Goal: Task Accomplishment & Management: Use online tool/utility

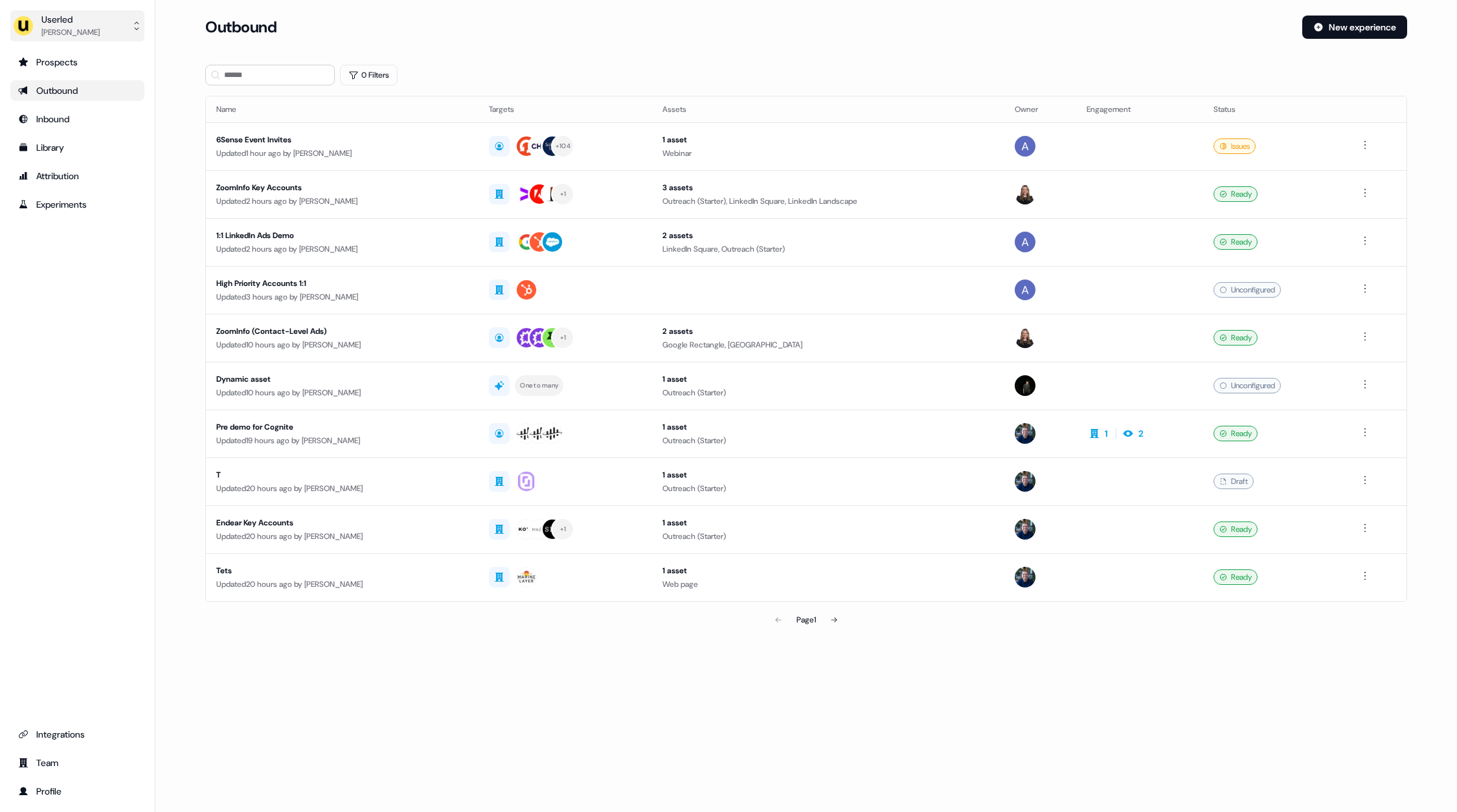
click at [83, 18] on div "Userled" at bounding box center [71, 19] width 58 height 13
click at [82, 65] on div "Impersonate (Admin)" at bounding box center [77, 61] width 123 height 23
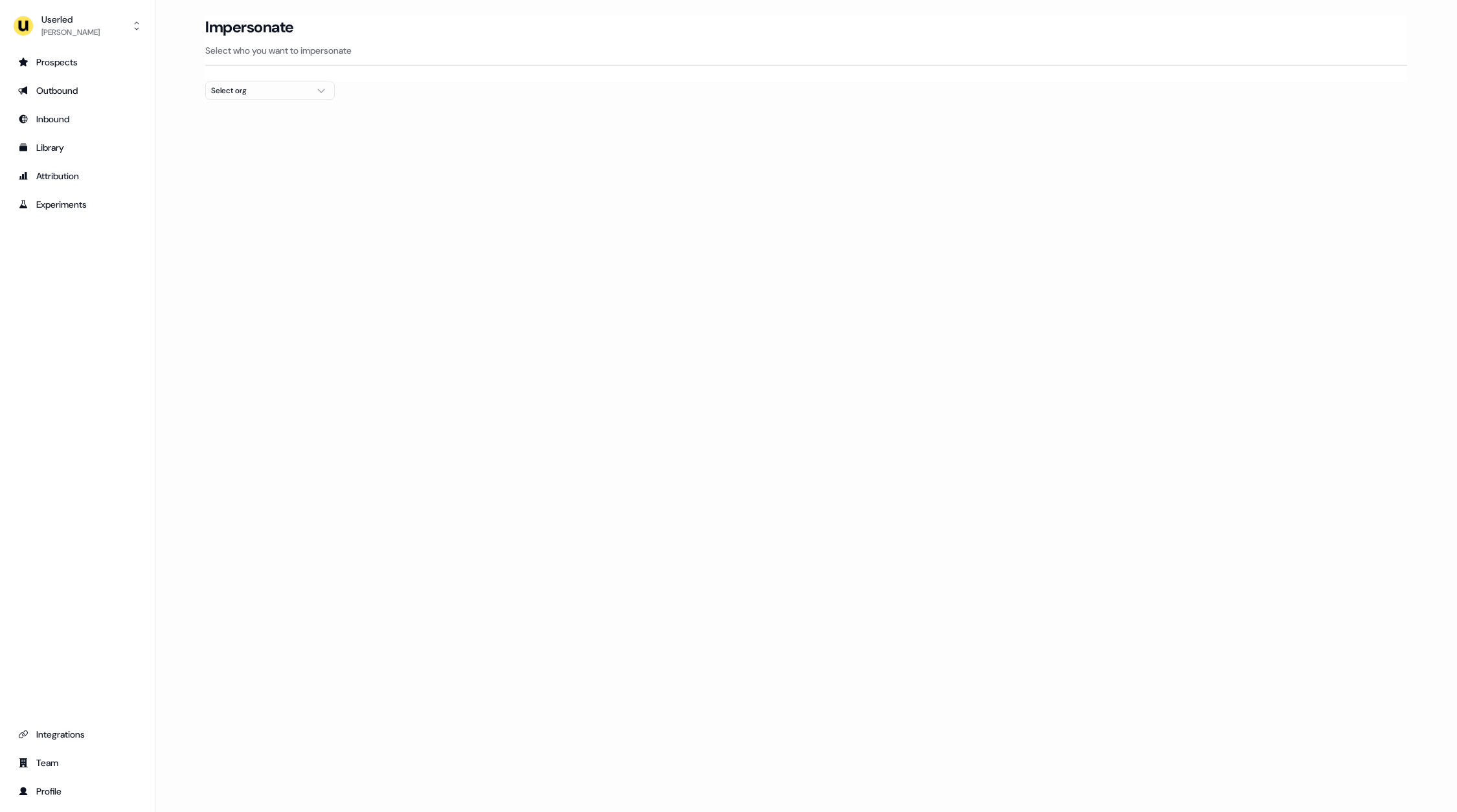
click at [251, 95] on div "Select org" at bounding box center [259, 90] width 97 height 13
type input "****"
click at [274, 136] on div "Netnut" at bounding box center [269, 136] width 128 height 20
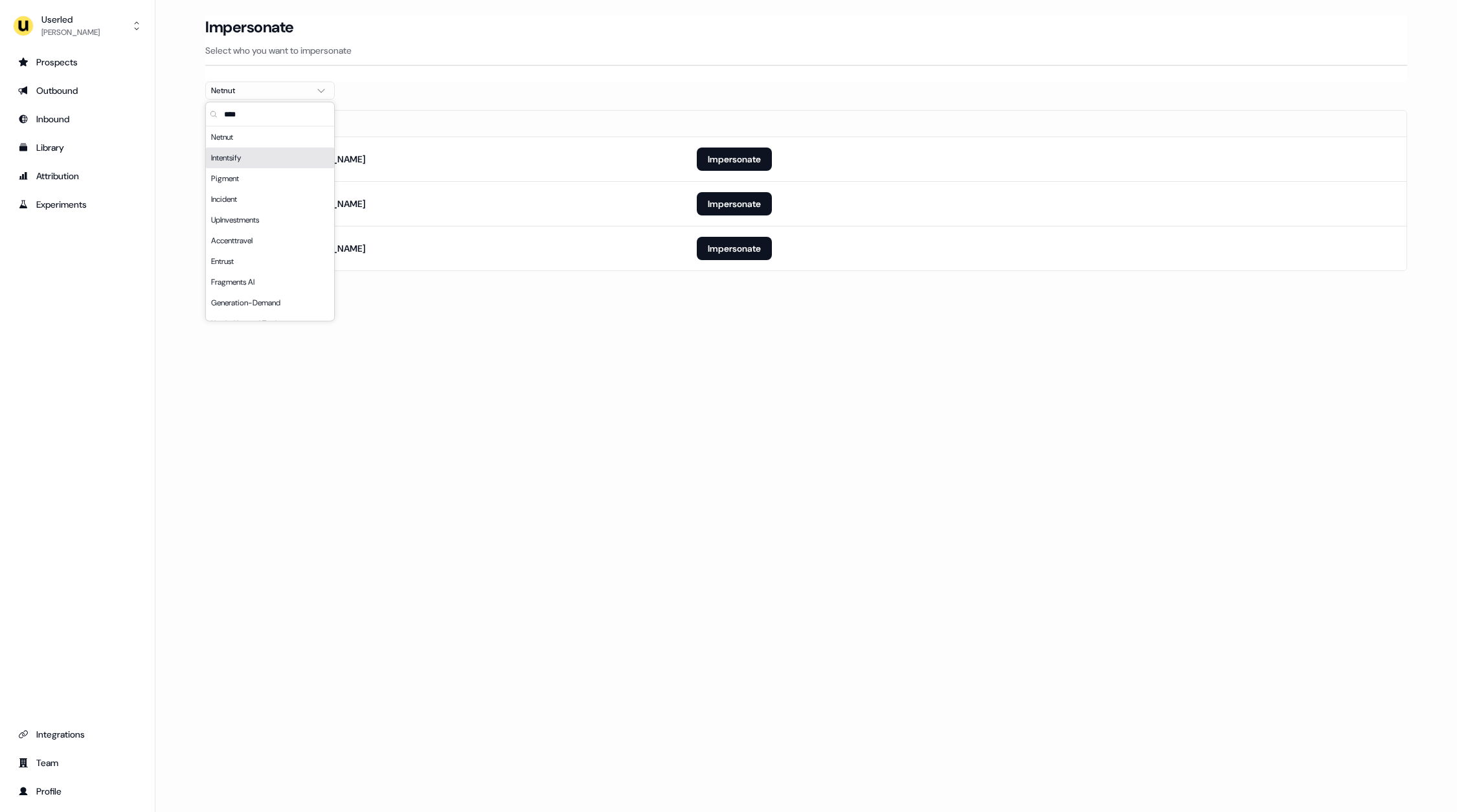
click at [723, 319] on div "Loading... Impersonate Select who you want to impersonate Netnut Email [EMAIL_A…" at bounding box center [806, 406] width 1301 height 812
click at [737, 159] on button "Impersonate" at bounding box center [734, 159] width 75 height 23
